Goal: Transaction & Acquisition: Purchase product/service

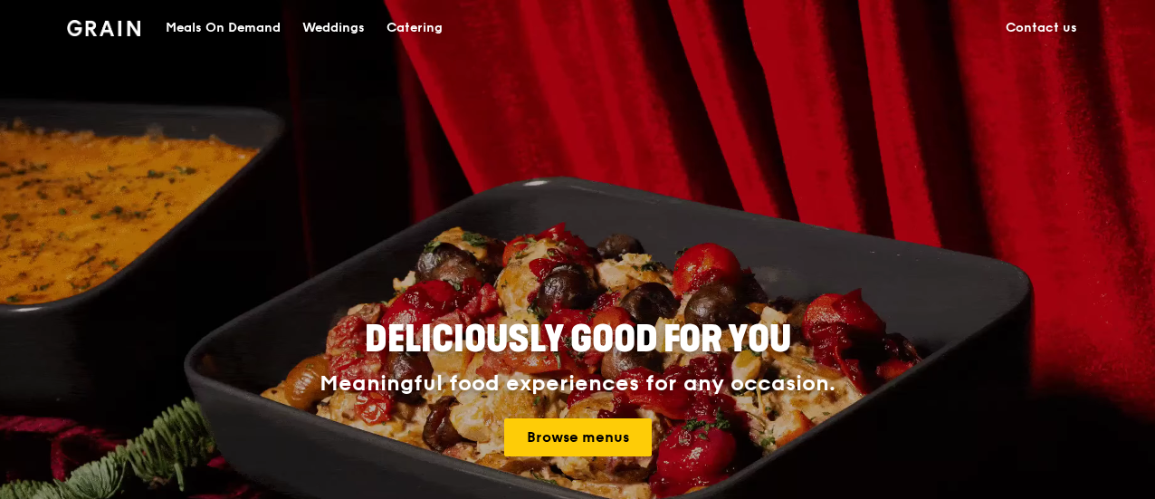
click at [261, 31] on div "Meals On Demand" at bounding box center [223, 28] width 115 height 54
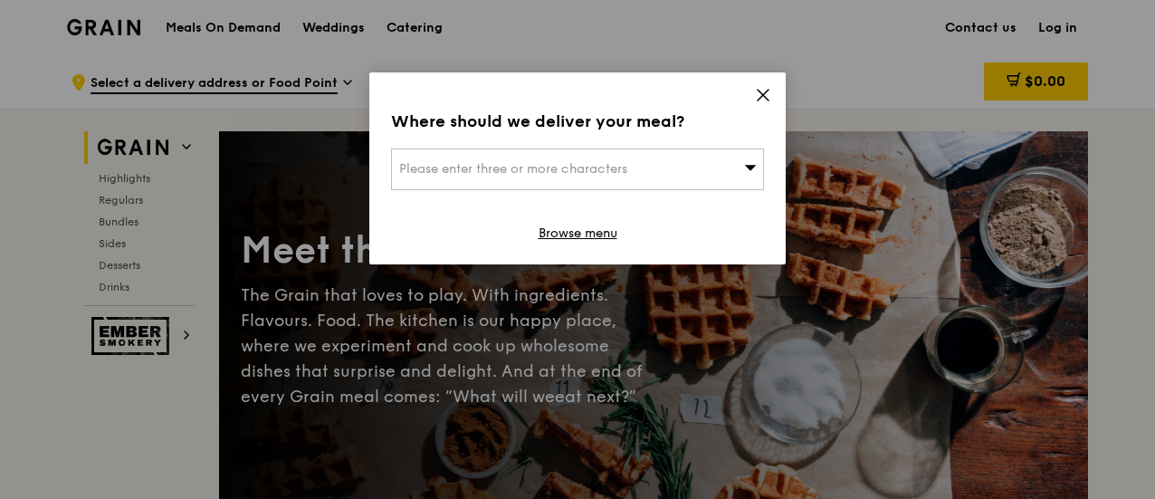
click at [710, 176] on div "Please enter three or more characters" at bounding box center [577, 169] width 373 height 42
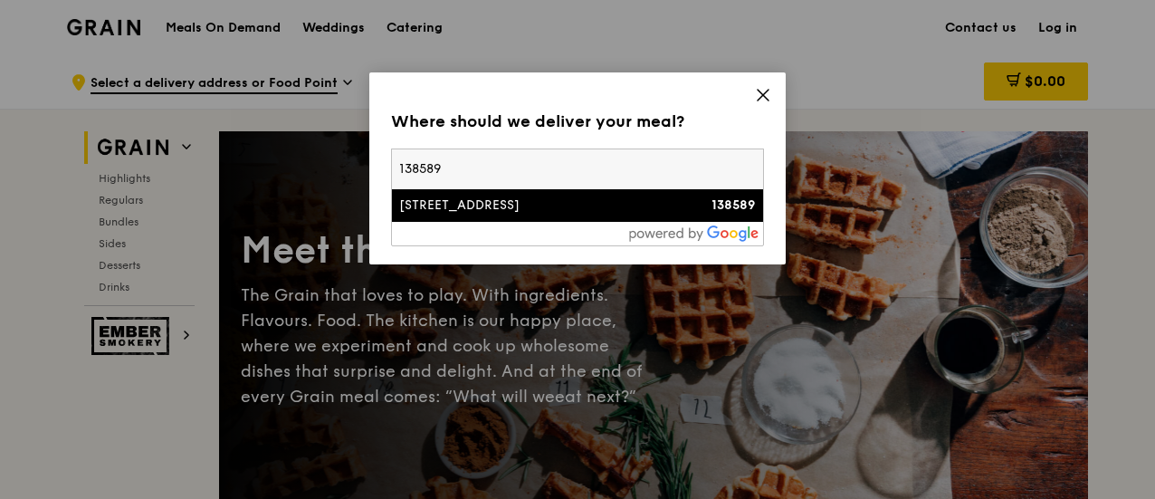
type input "138589"
click at [657, 193] on li "11 North Buona Vista Drive 138589" at bounding box center [577, 205] width 371 height 33
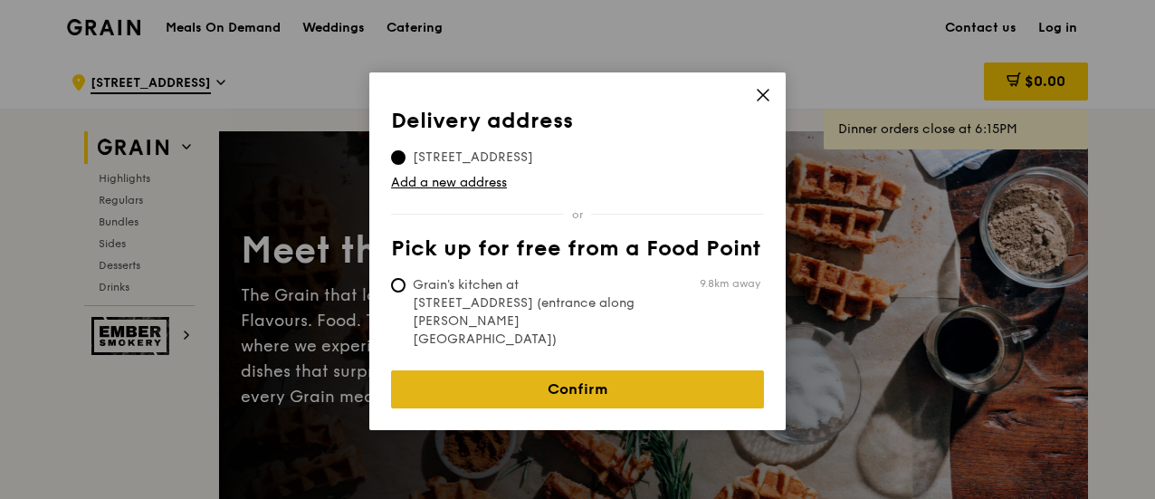
click at [581, 370] on link "Confirm" at bounding box center [577, 389] width 373 height 38
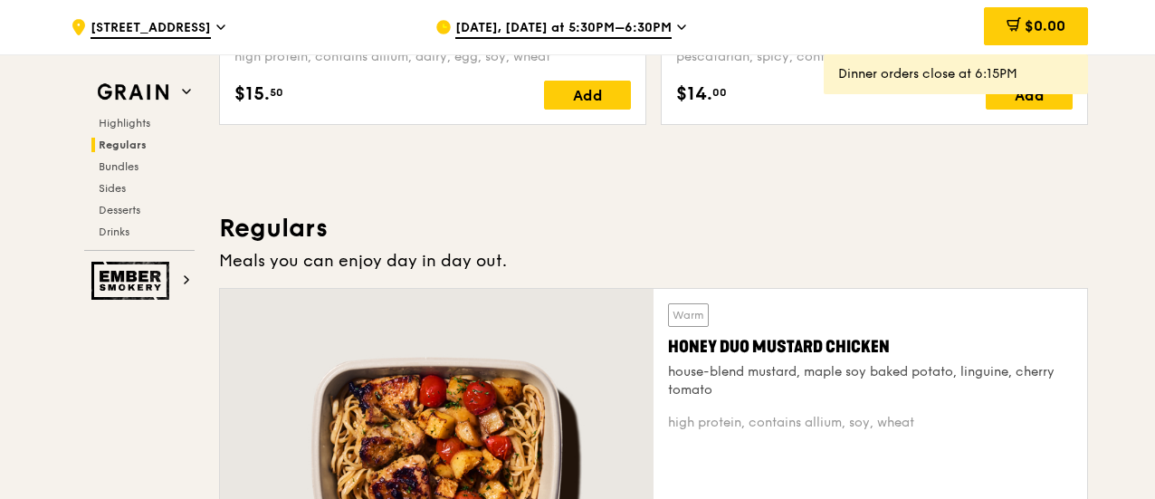
scroll to position [1267, 0]
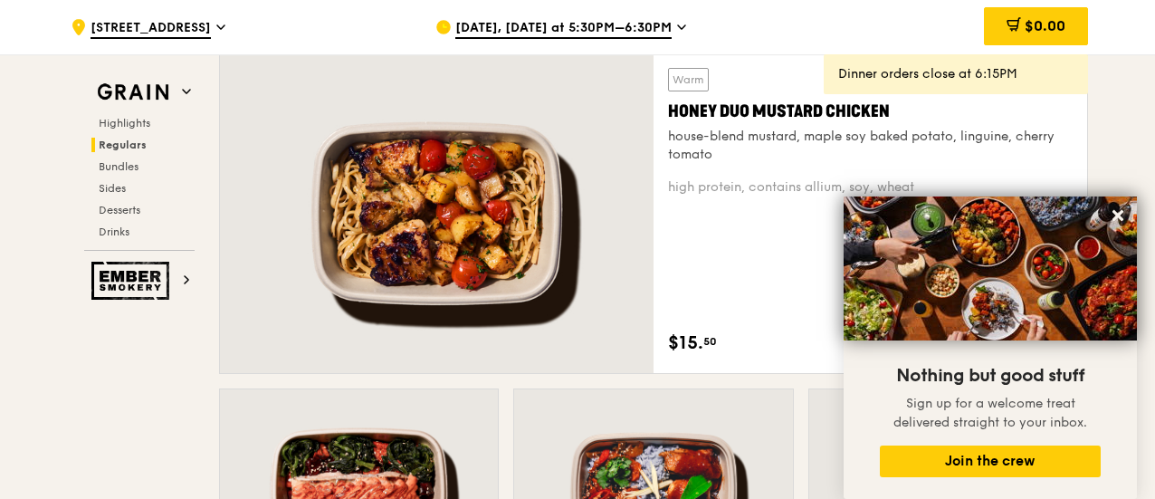
click at [1121, 223] on icon at bounding box center [1117, 215] width 16 height 16
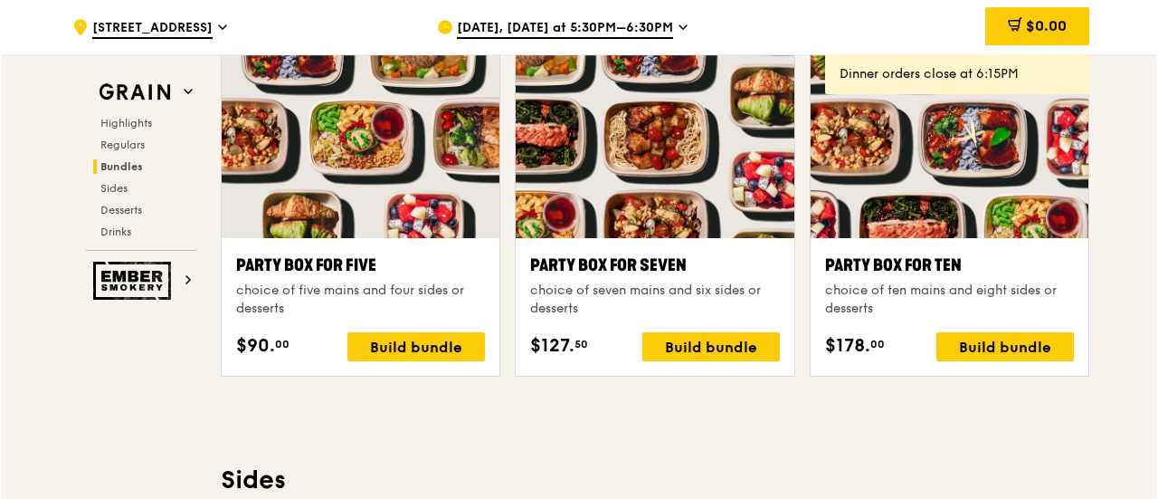
scroll to position [3529, 0]
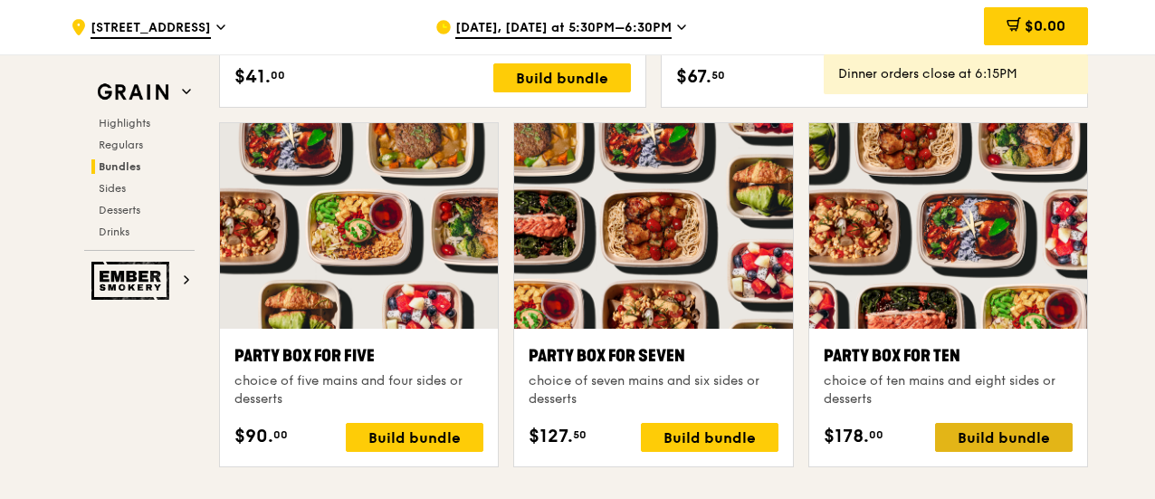
click at [984, 433] on div "Build bundle" at bounding box center [1004, 437] width 138 height 29
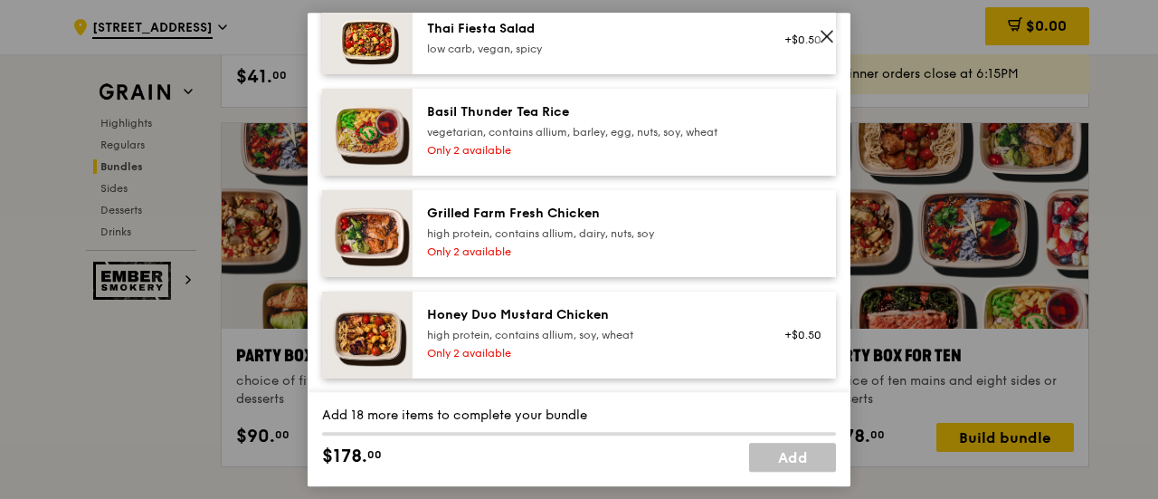
scroll to position [452, 0]
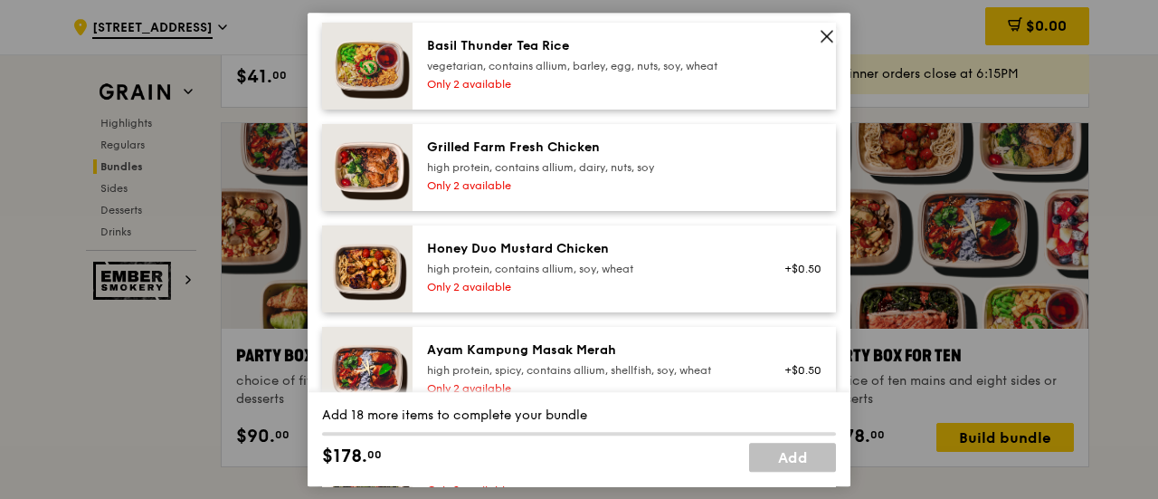
click at [342, 291] on img at bounding box center [367, 268] width 90 height 87
click at [791, 287] on link "Remove" at bounding box center [801, 280] width 42 height 13
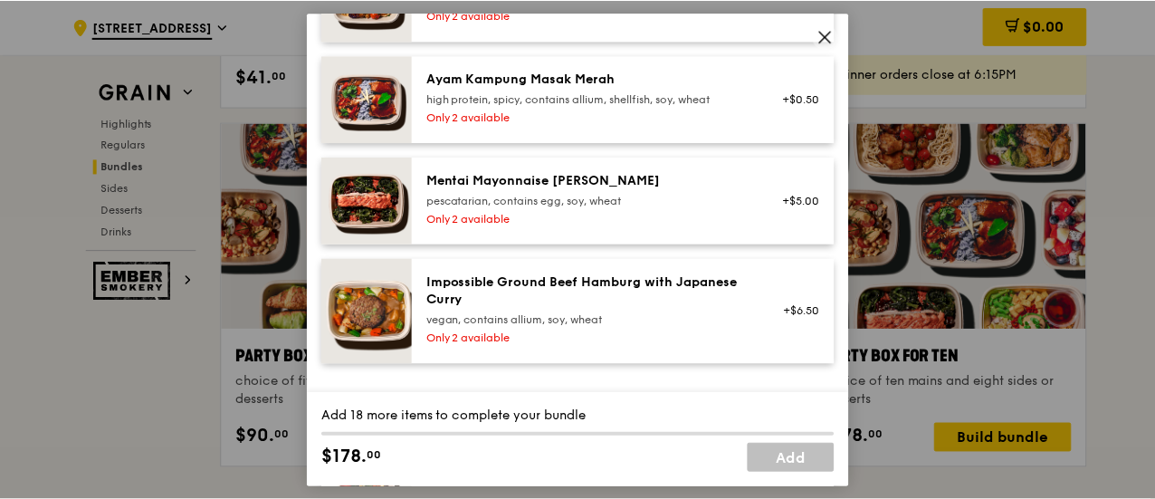
scroll to position [814, 0]
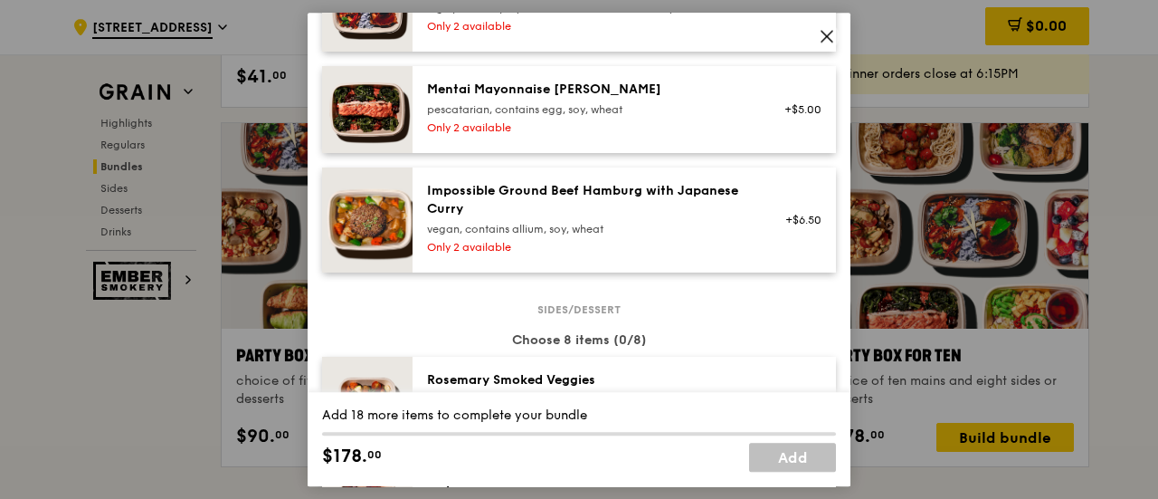
click at [395, 120] on img at bounding box center [367, 109] width 90 height 87
click at [795, 128] on link "Remove" at bounding box center [801, 121] width 42 height 13
click at [822, 41] on icon at bounding box center [827, 36] width 11 height 11
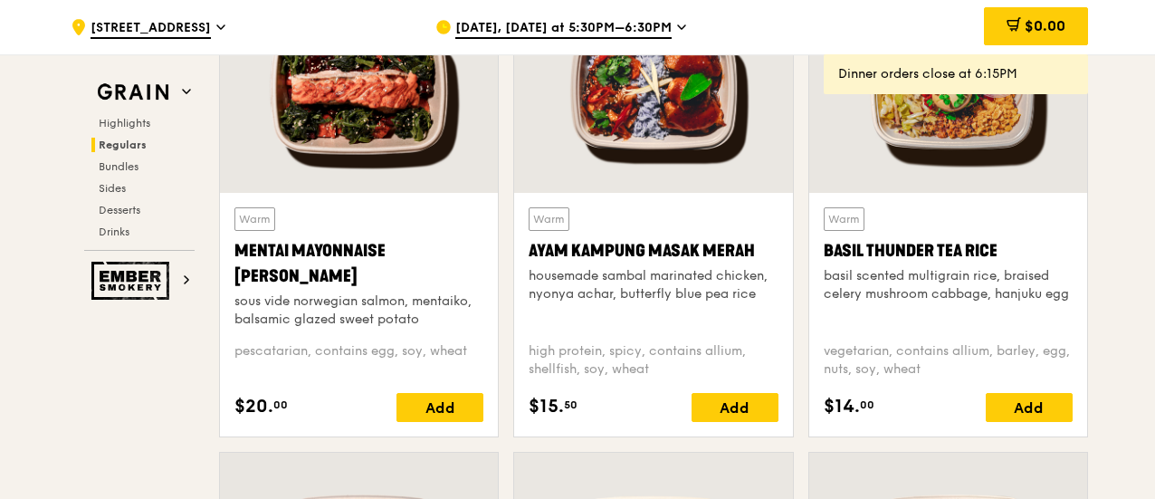
scroll to position [1538, 0]
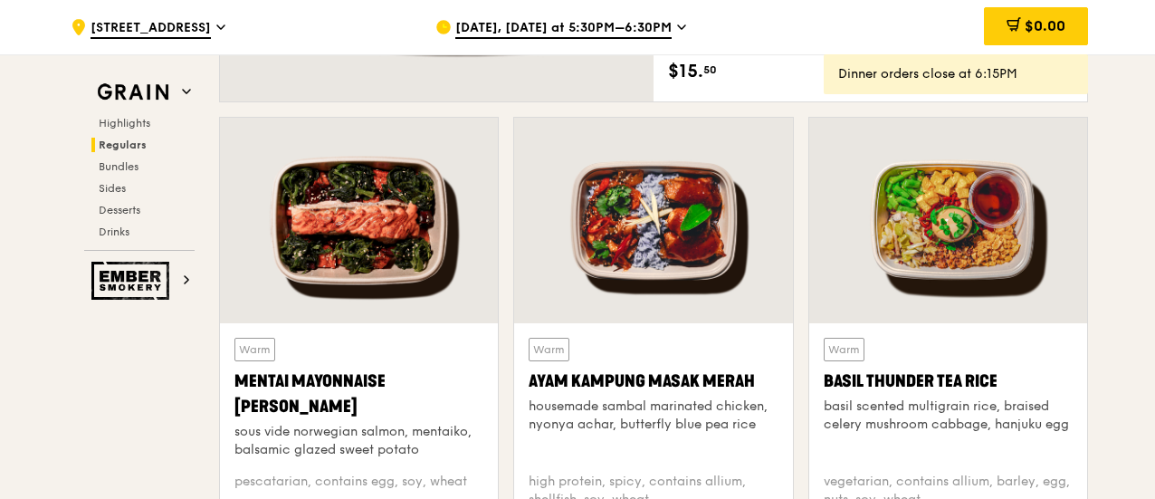
click at [345, 214] on div at bounding box center [359, 220] width 278 height 205
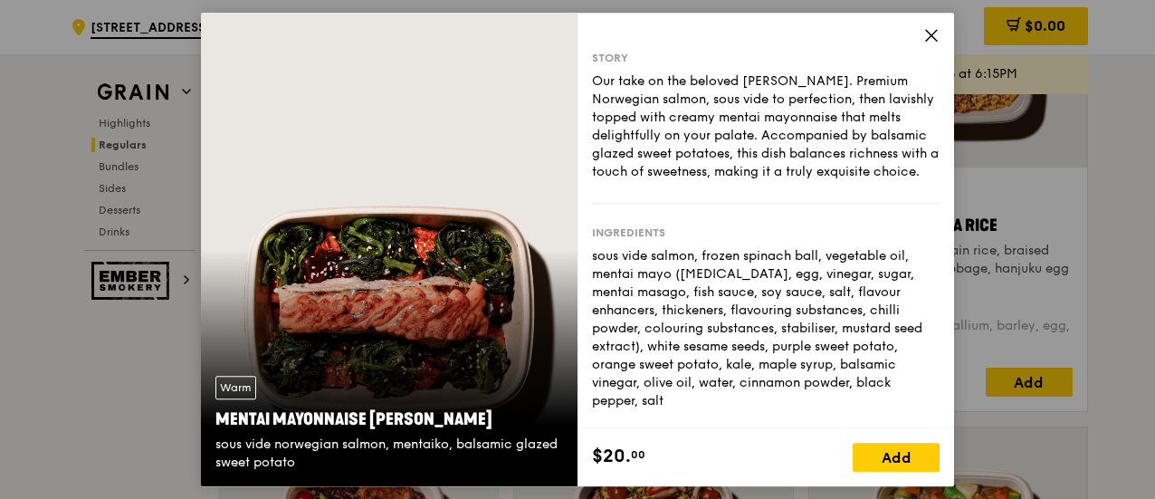
scroll to position [1719, 0]
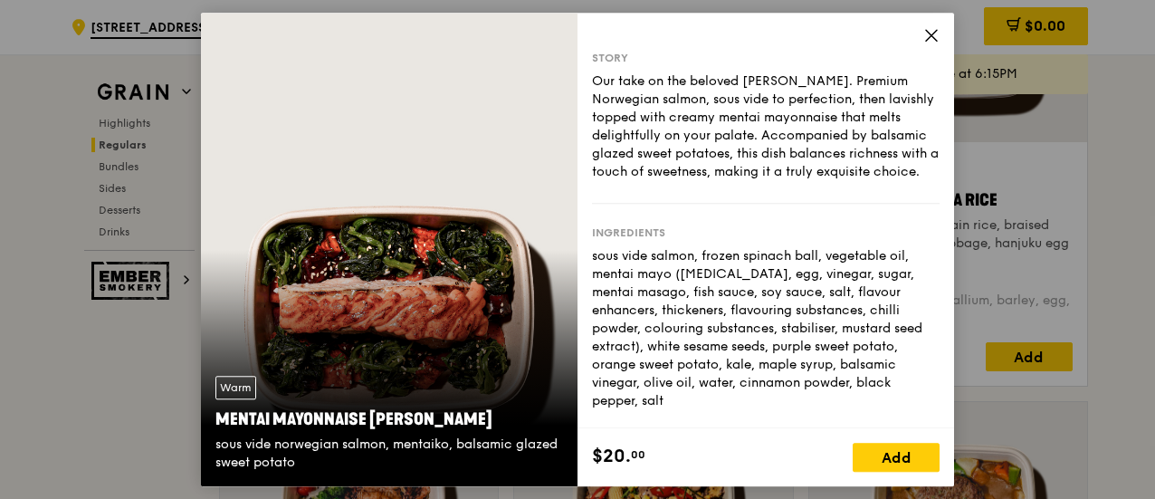
click at [861, 101] on div "Our take on the beloved mentaiko salmon. Premium Norwegian salmon, sous vide to…" at bounding box center [765, 126] width 347 height 109
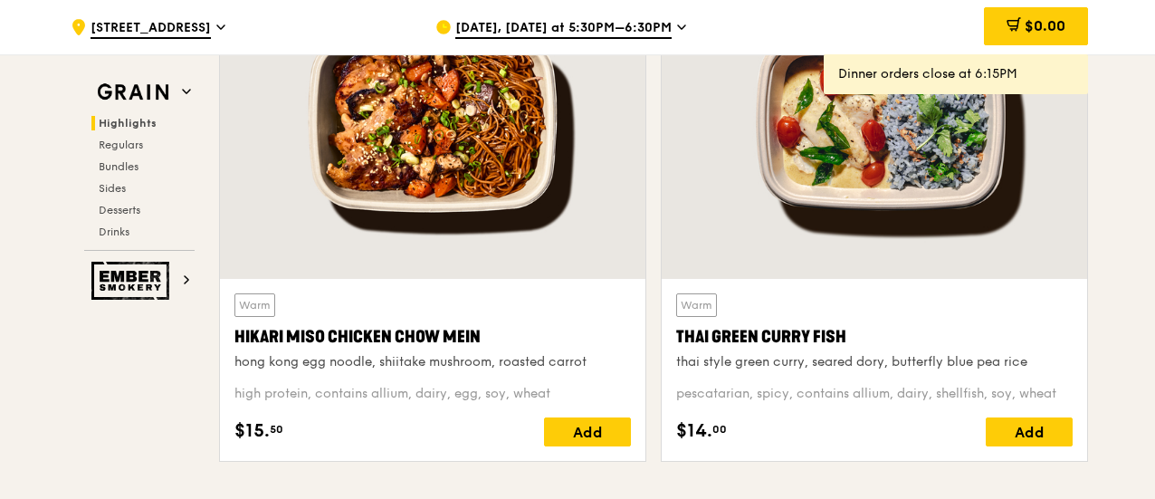
scroll to position [724, 0]
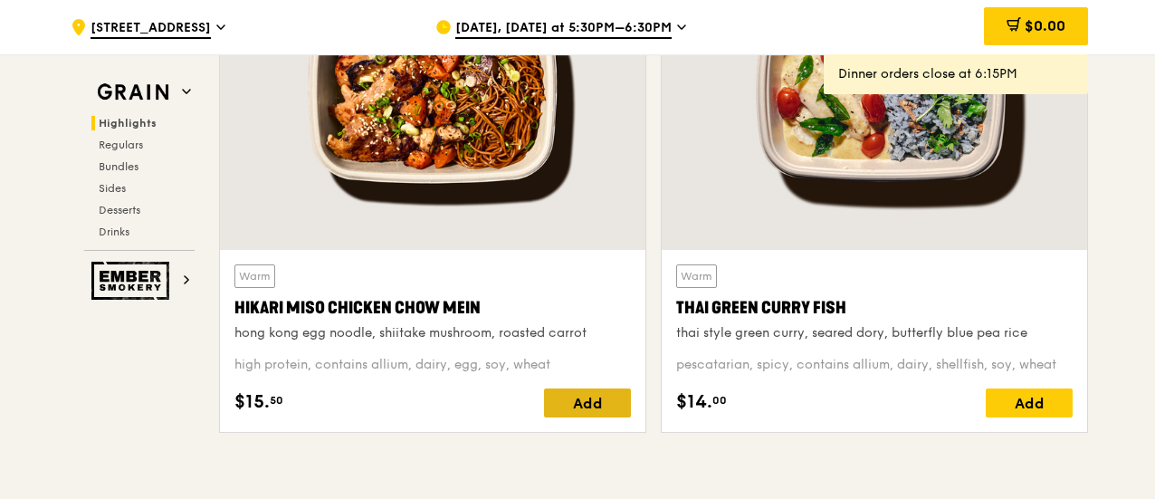
click at [585, 395] on div "Add" at bounding box center [587, 402] width 87 height 29
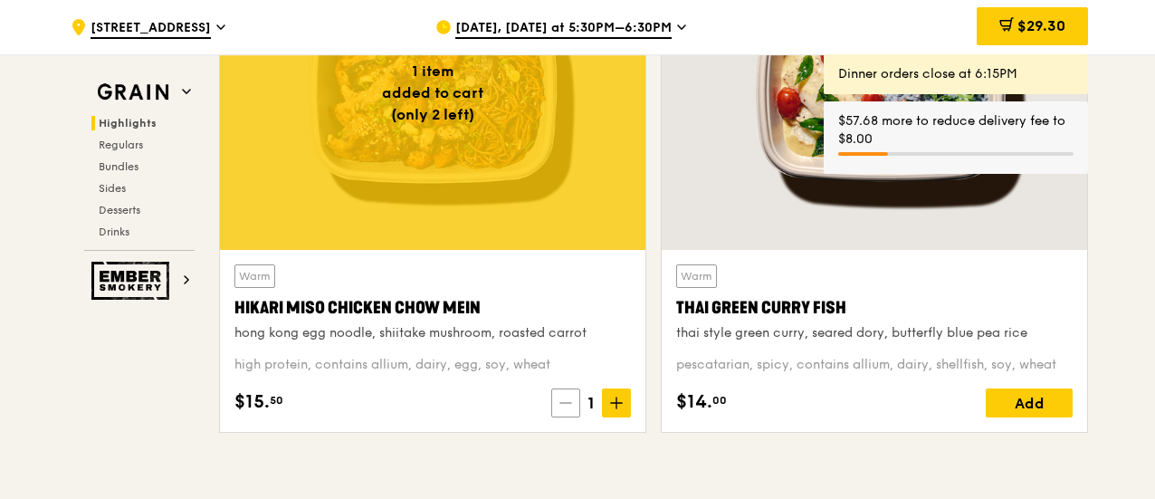
click at [566, 396] on icon at bounding box center [565, 402] width 13 height 13
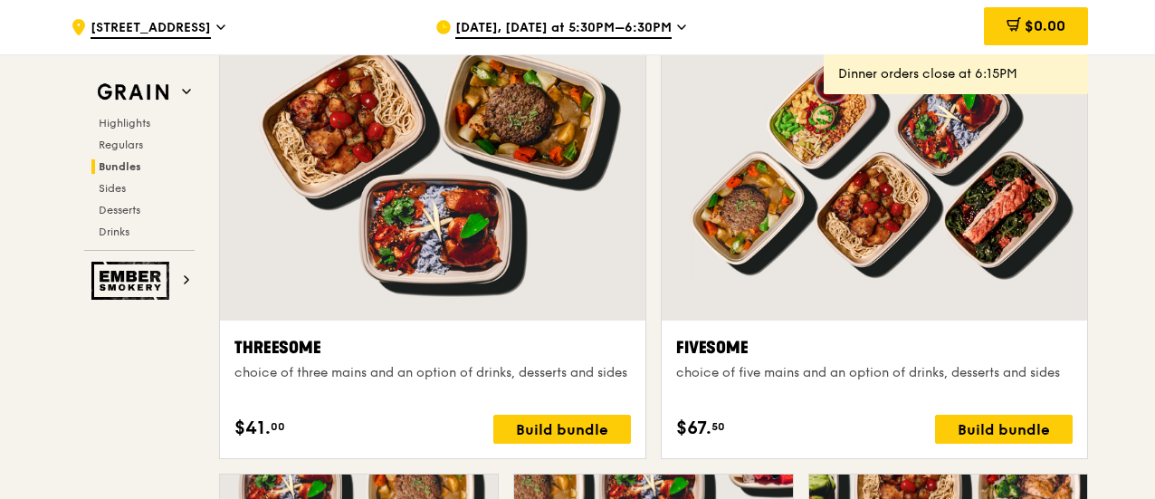
scroll to position [3258, 0]
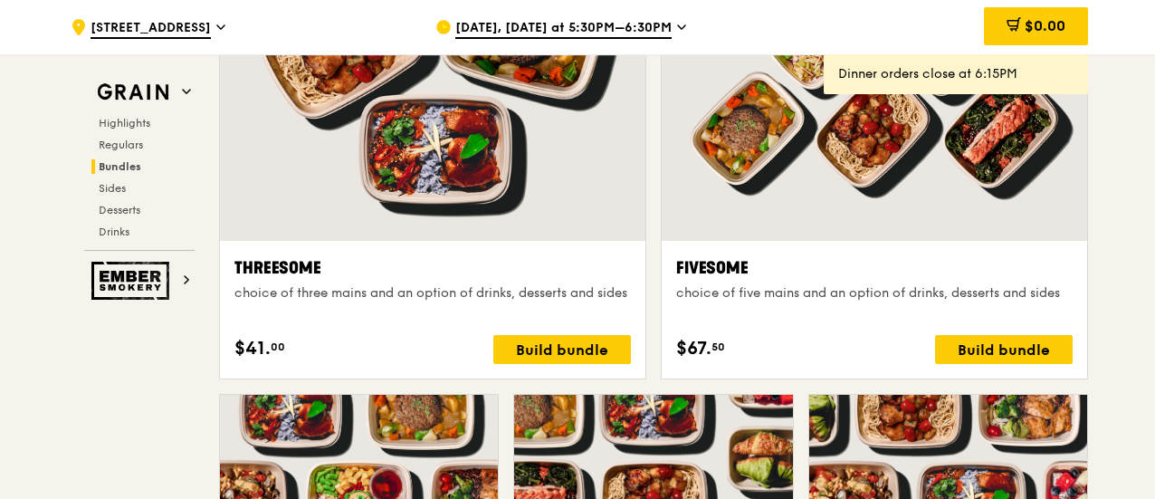
drag, startPoint x: 588, startPoint y: 217, endPoint x: 563, endPoint y: 214, distance: 25.6
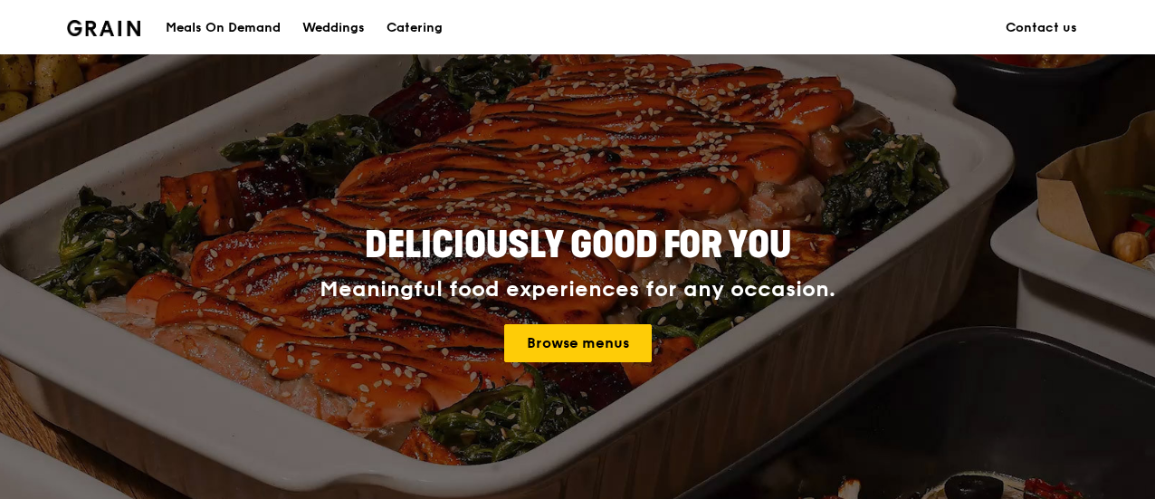
scroll to position [90, 0]
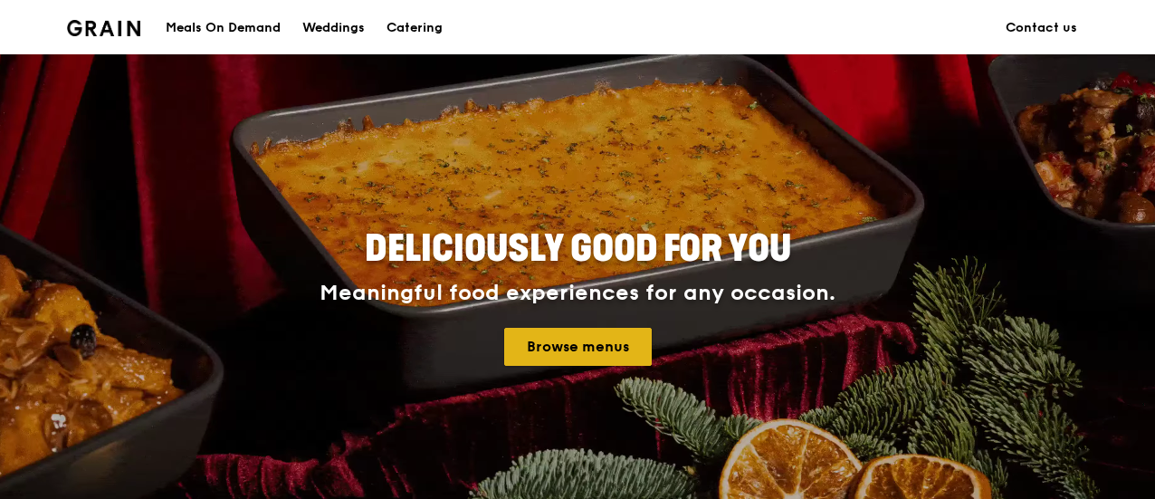
click at [585, 338] on link "Browse menus" at bounding box center [578, 347] width 148 height 38
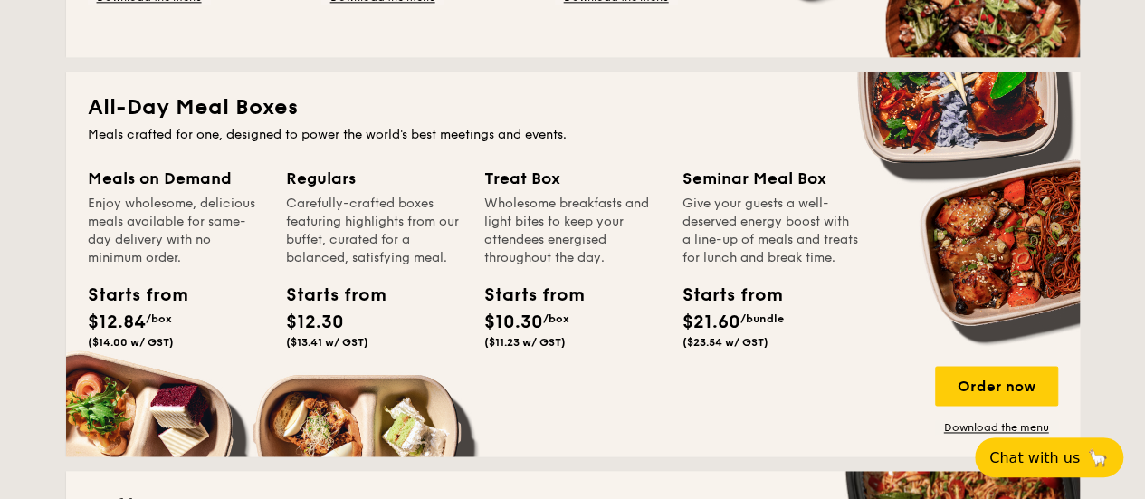
scroll to position [1176, 0]
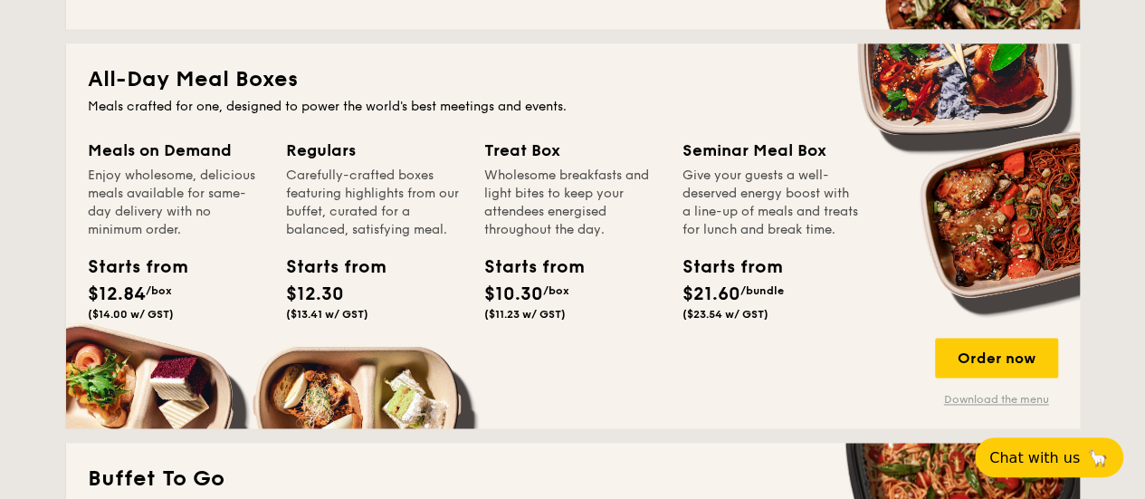
click at [961, 394] on link "Download the menu" at bounding box center [996, 399] width 123 height 14
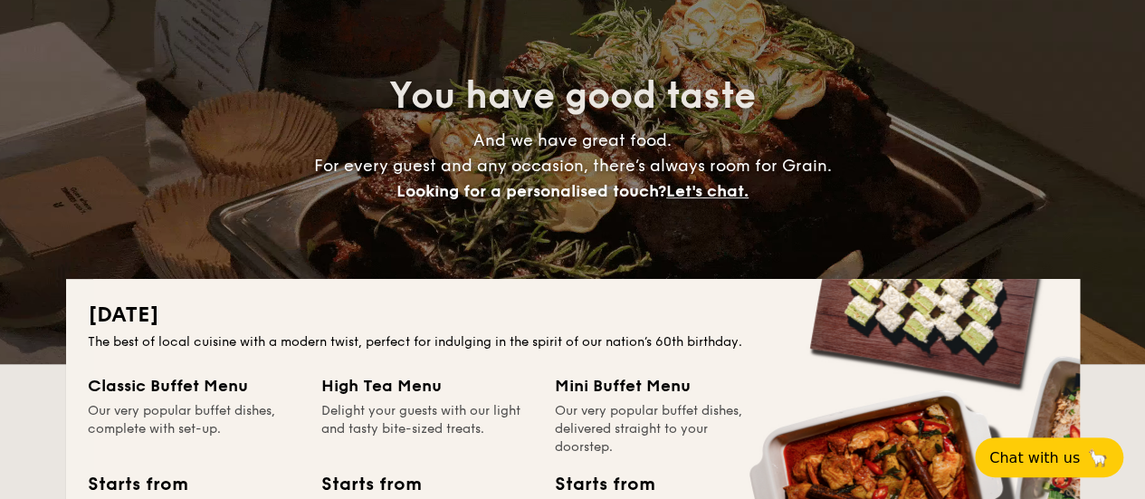
scroll to position [181, 0]
